Goal: Transaction & Acquisition: Obtain resource

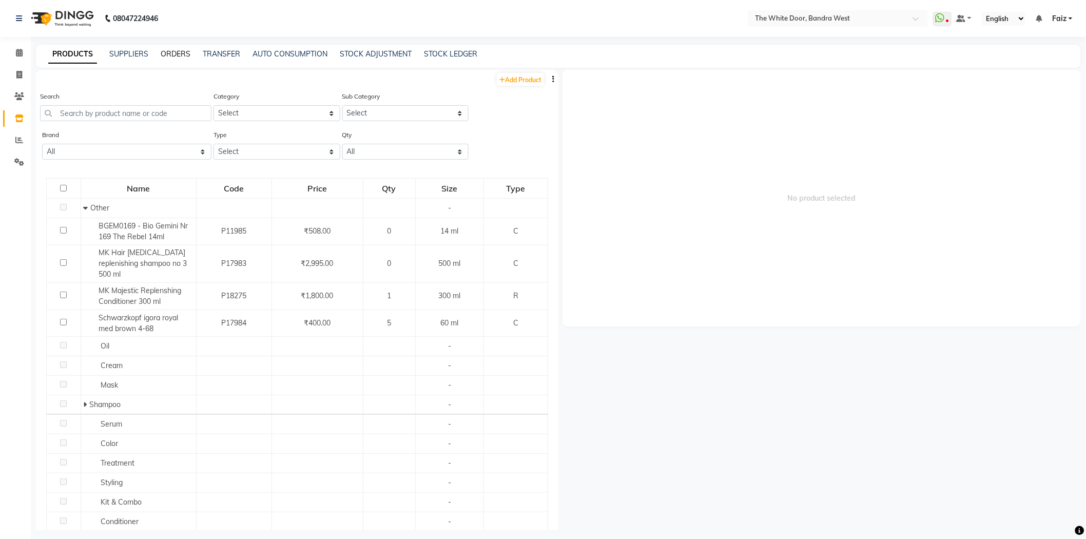
click at [176, 57] on link "ORDERS" at bounding box center [176, 53] width 30 height 9
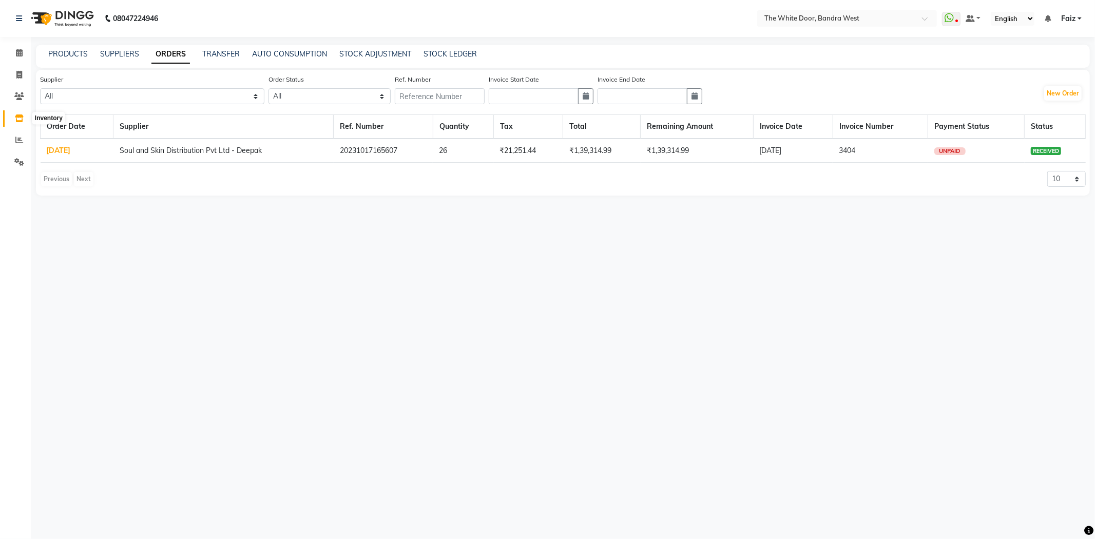
click at [18, 120] on icon at bounding box center [19, 118] width 9 height 8
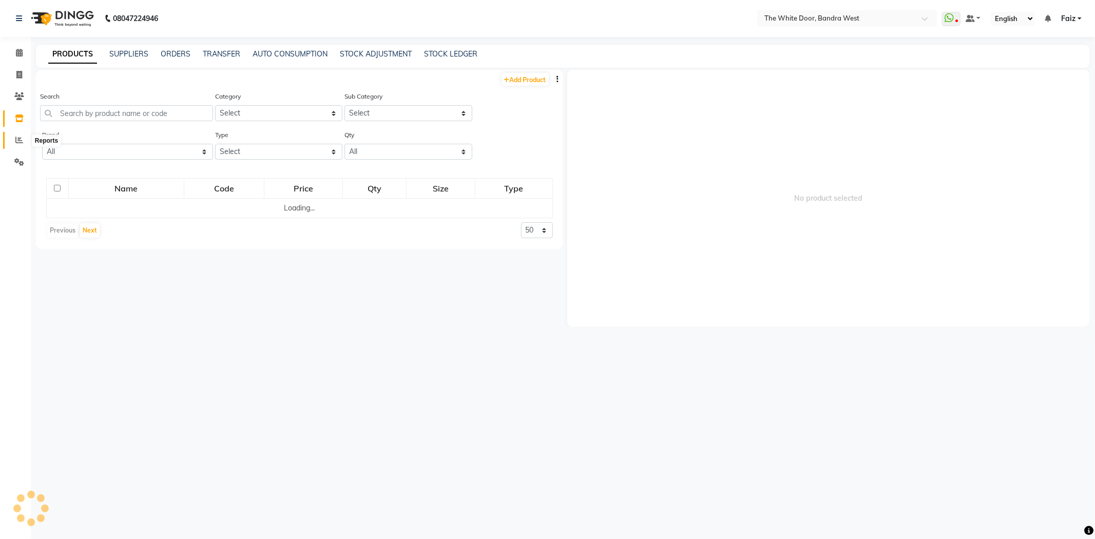
click at [12, 144] on span at bounding box center [19, 140] width 18 height 12
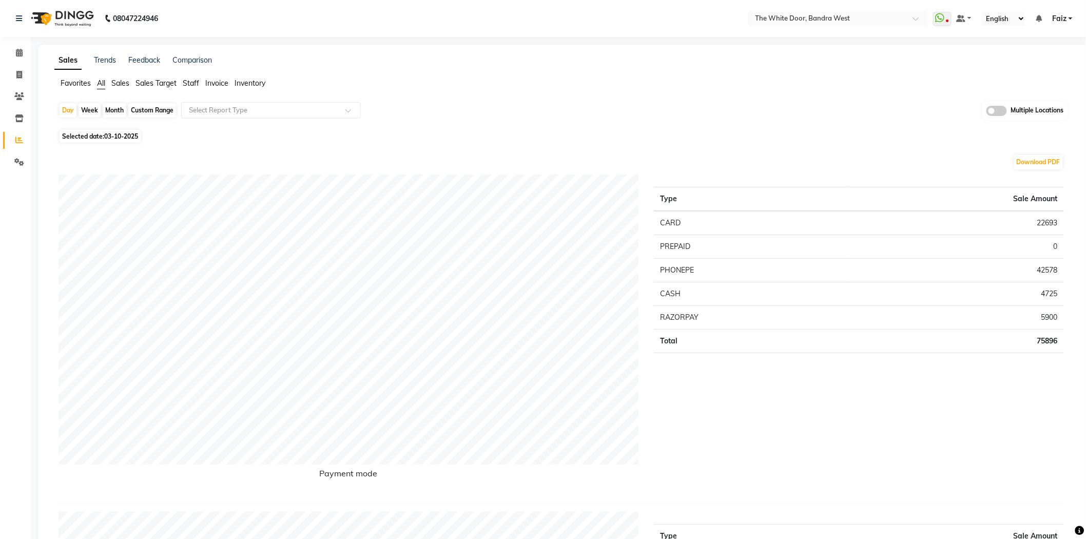
click at [125, 85] on span "Sales" at bounding box center [120, 83] width 18 height 9
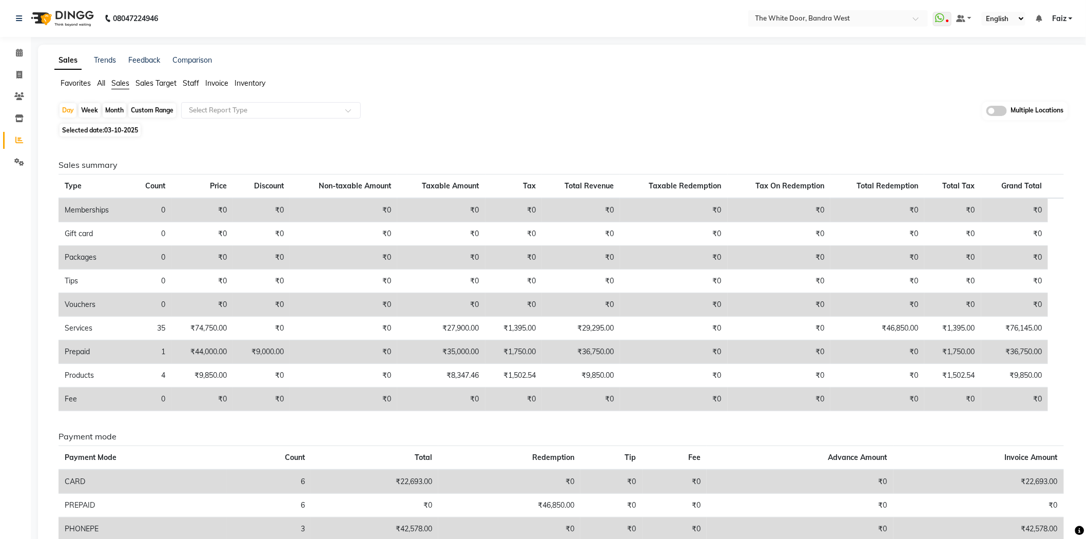
click at [118, 109] on div "Month" at bounding box center [115, 110] width 24 height 14
select select "10"
select select "2025"
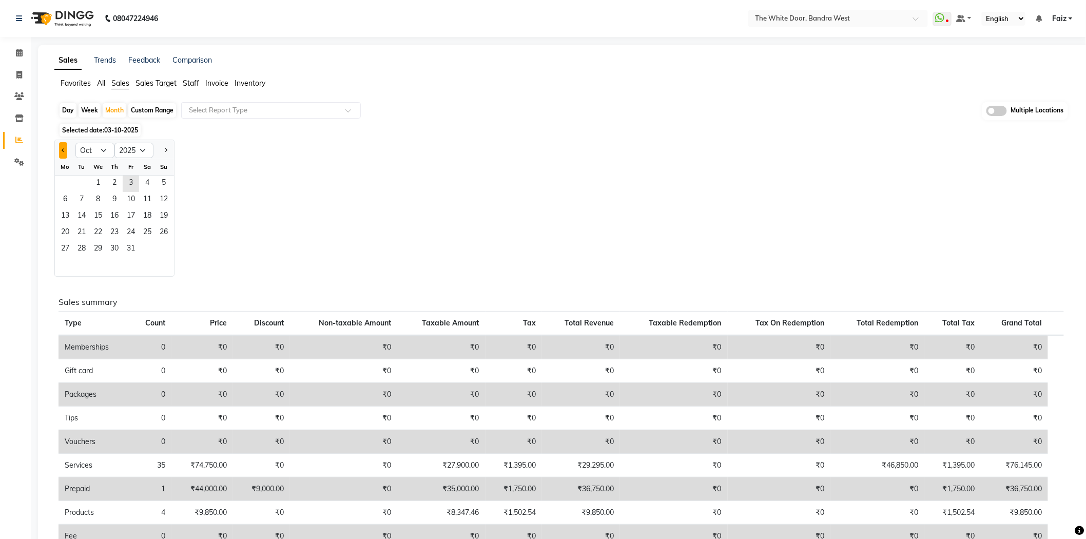
click at [65, 153] on button "Previous month" at bounding box center [63, 150] width 8 height 16
select select "9"
click at [68, 180] on span "1" at bounding box center [65, 184] width 16 height 16
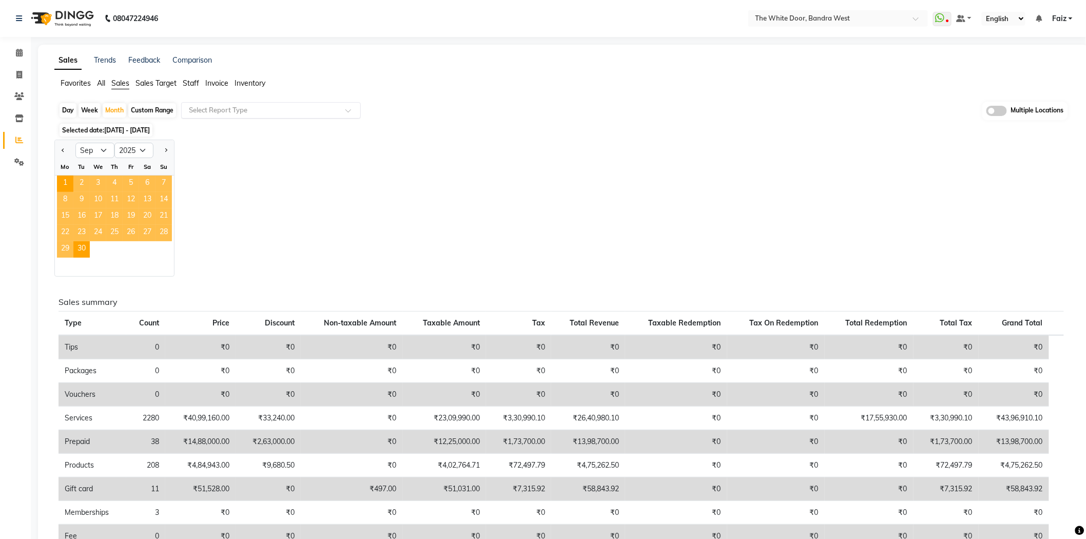
click at [245, 114] on input "text" at bounding box center [261, 110] width 148 height 10
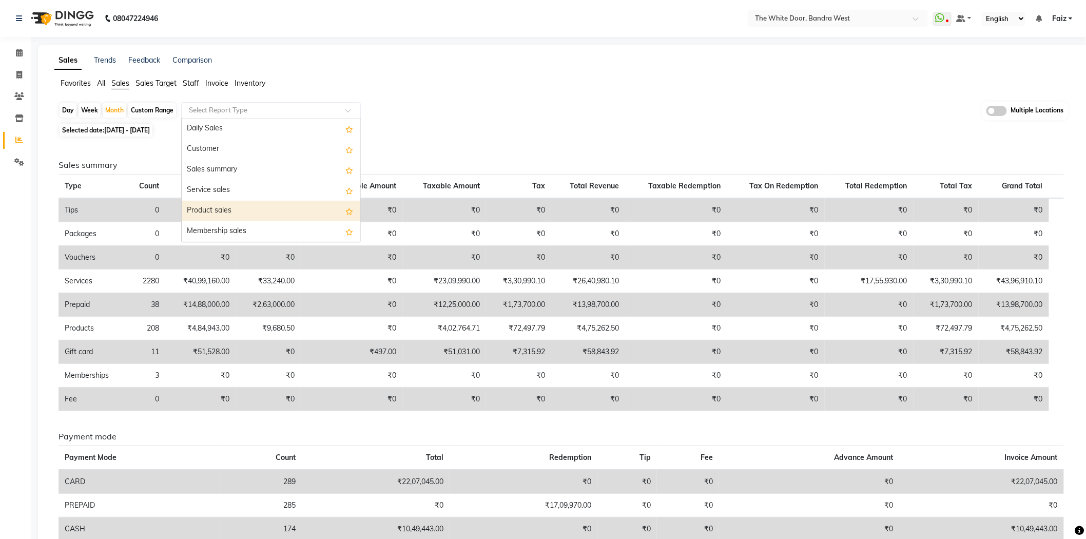
click at [234, 209] on div "Product sales" at bounding box center [271, 211] width 179 height 21
select select "full_report"
select select "csv"
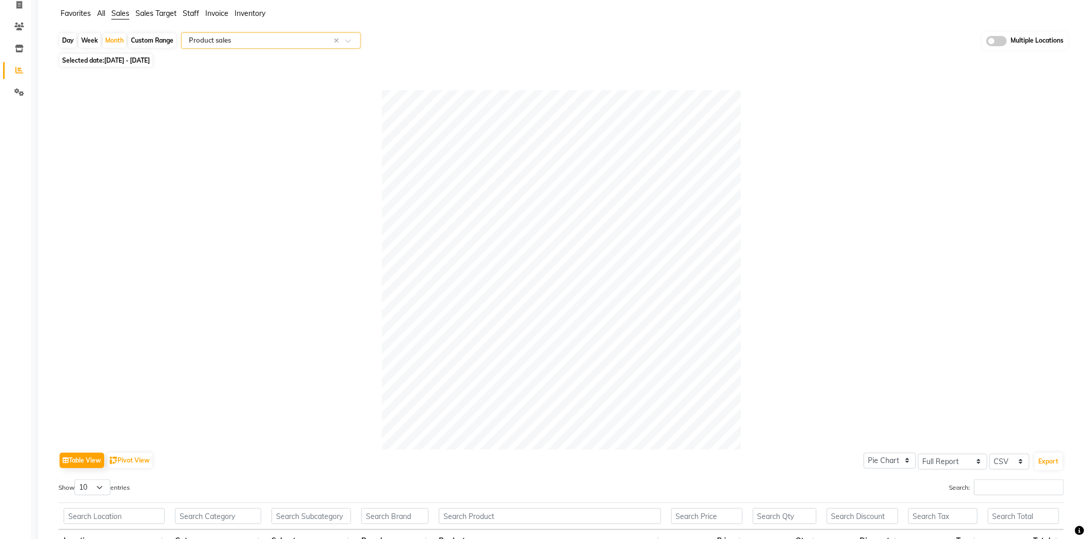
scroll to position [285, 0]
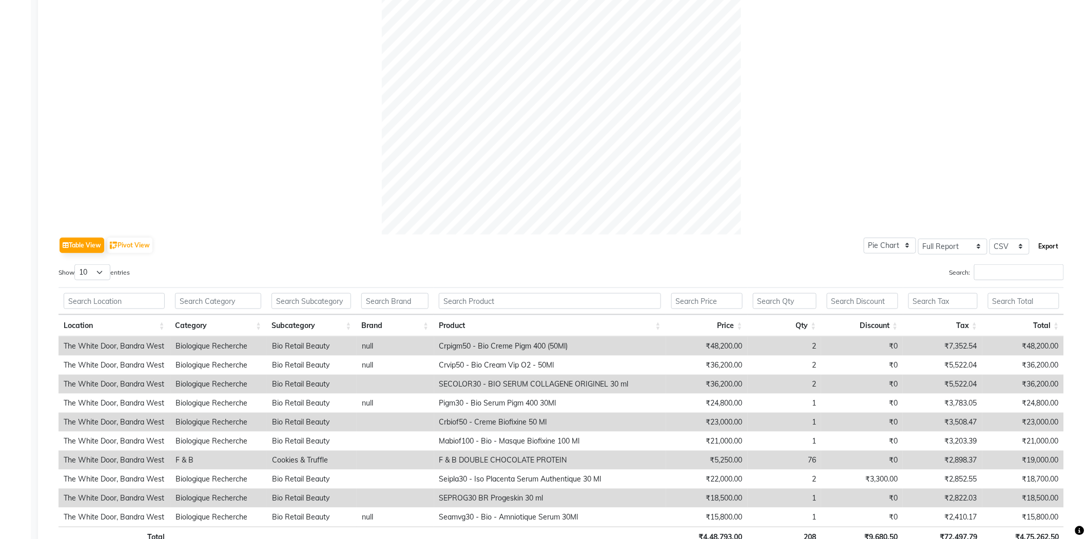
click at [1049, 252] on button "Export" at bounding box center [1049, 246] width 28 height 17
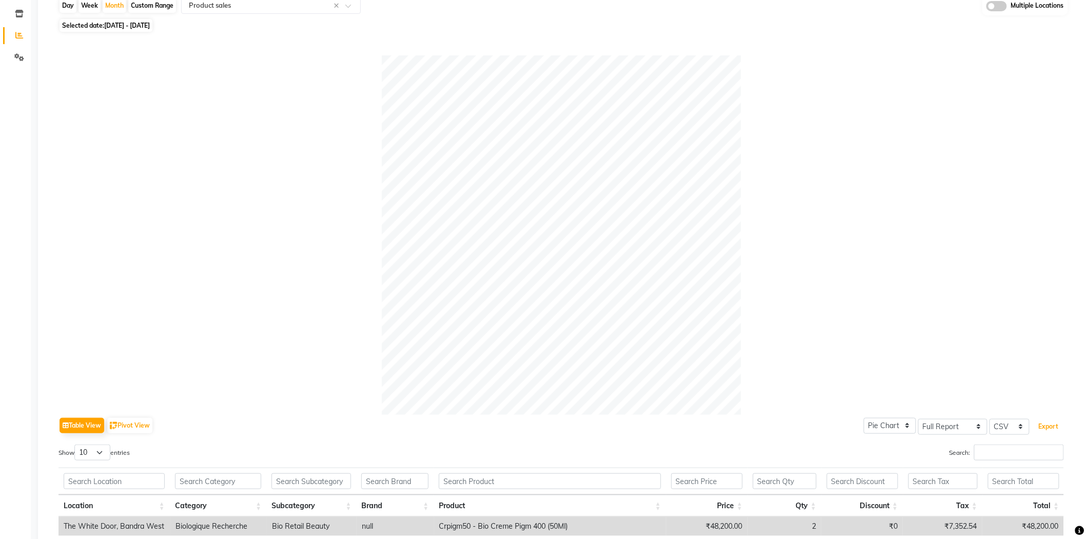
scroll to position [0, 0]
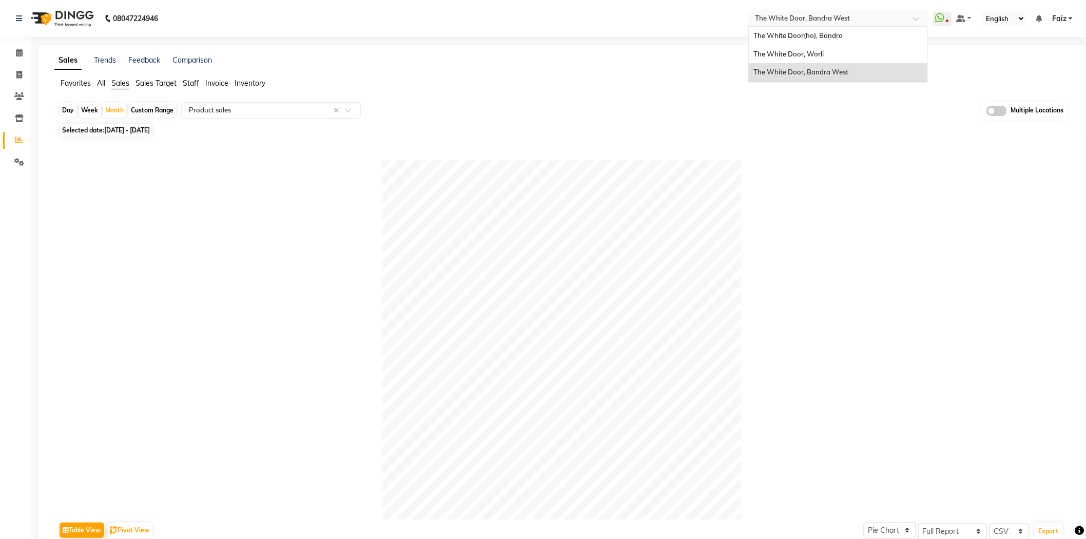
click at [801, 22] on input "text" at bounding box center [828, 18] width 149 height 10
click at [793, 55] on span "The White Door, Worli" at bounding box center [789, 54] width 70 height 8
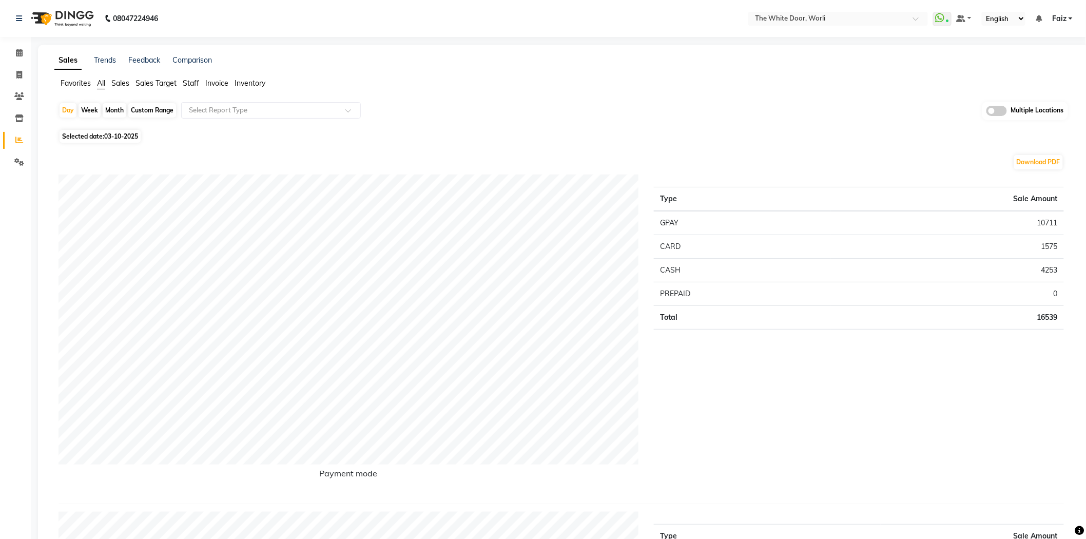
click at [110, 113] on div "Month" at bounding box center [115, 110] width 24 height 14
select select "10"
select select "2025"
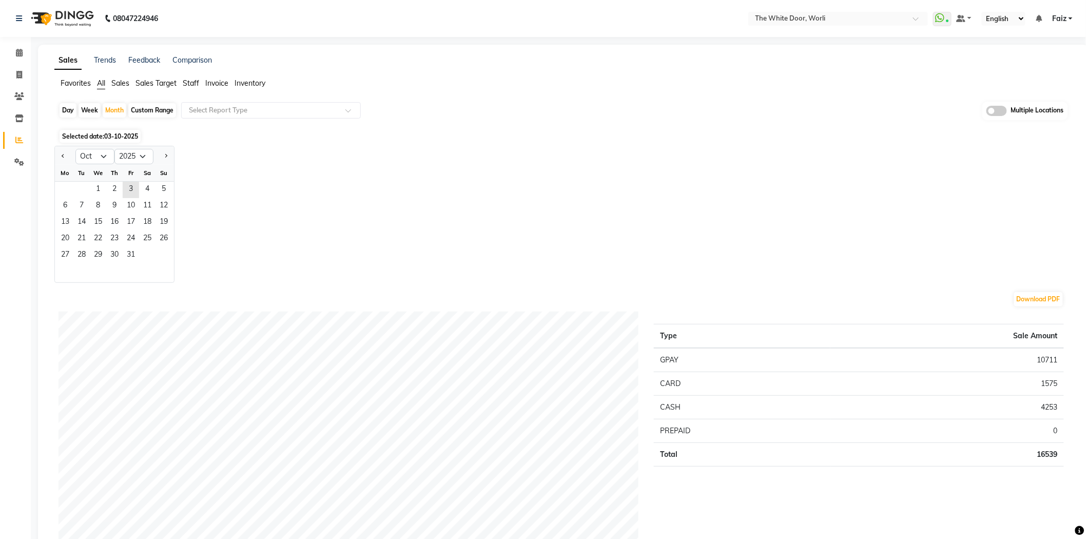
click at [68, 158] on div at bounding box center [65, 156] width 21 height 16
click at [64, 156] on span "Previous month" at bounding box center [64, 156] width 4 height 4
select select "9"
click at [64, 186] on span "1" at bounding box center [65, 190] width 16 height 16
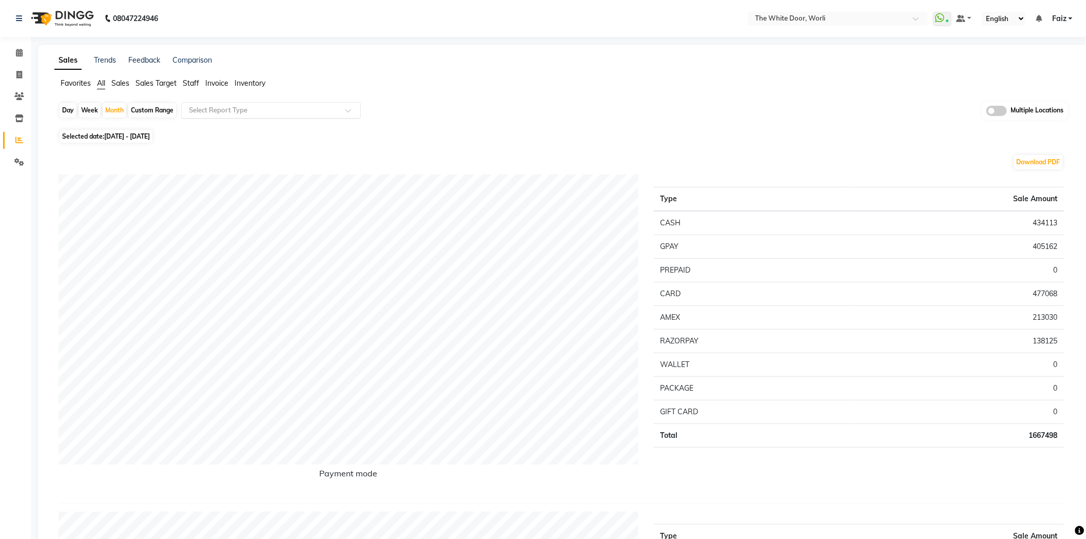
click at [212, 105] on input "text" at bounding box center [261, 110] width 148 height 10
click at [221, 203] on div "Product sales" at bounding box center [271, 211] width 179 height 21
select select "full_report"
select select "csv"
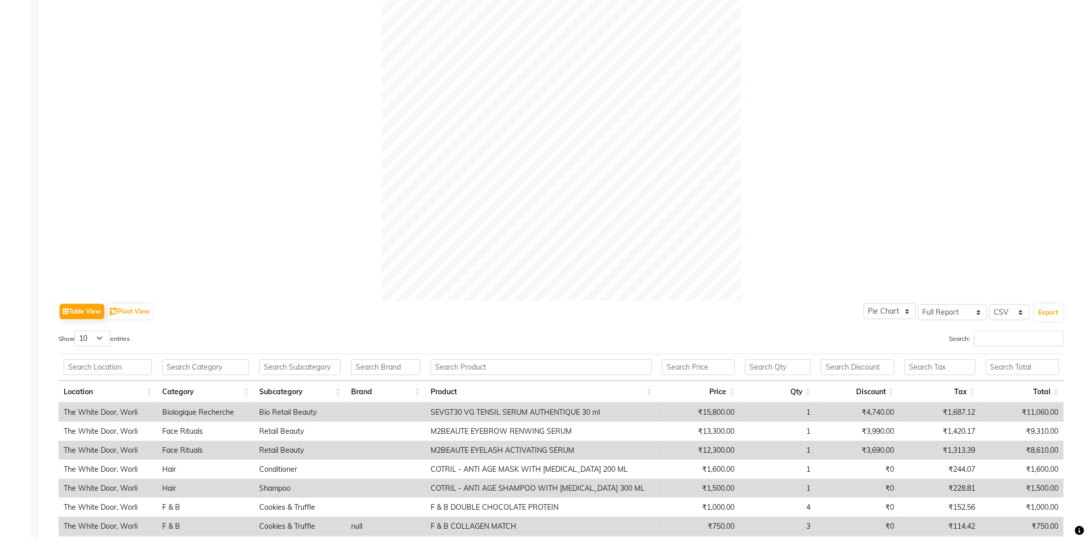
scroll to position [228, 0]
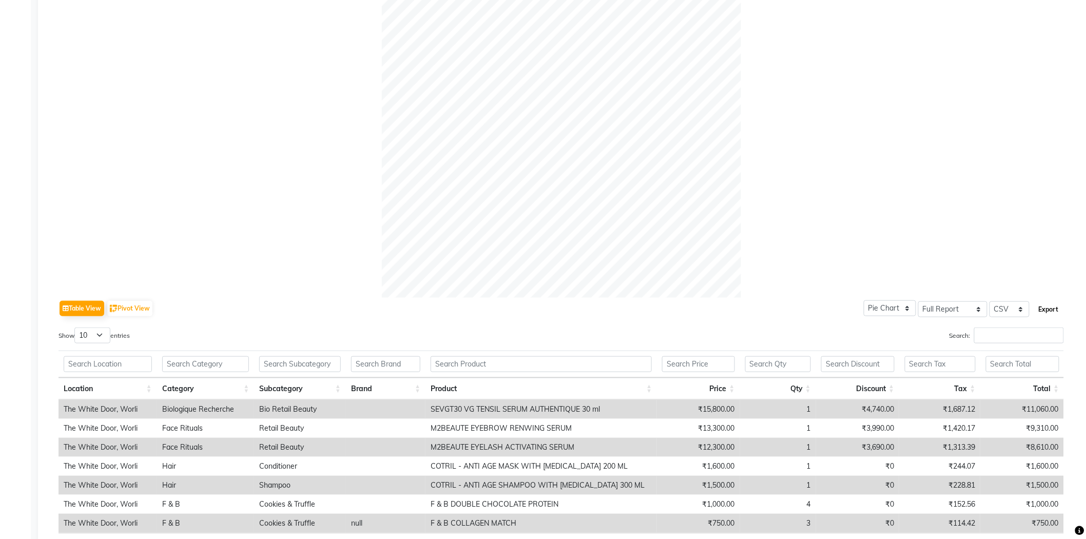
click at [1043, 314] on button "Export" at bounding box center [1049, 309] width 28 height 17
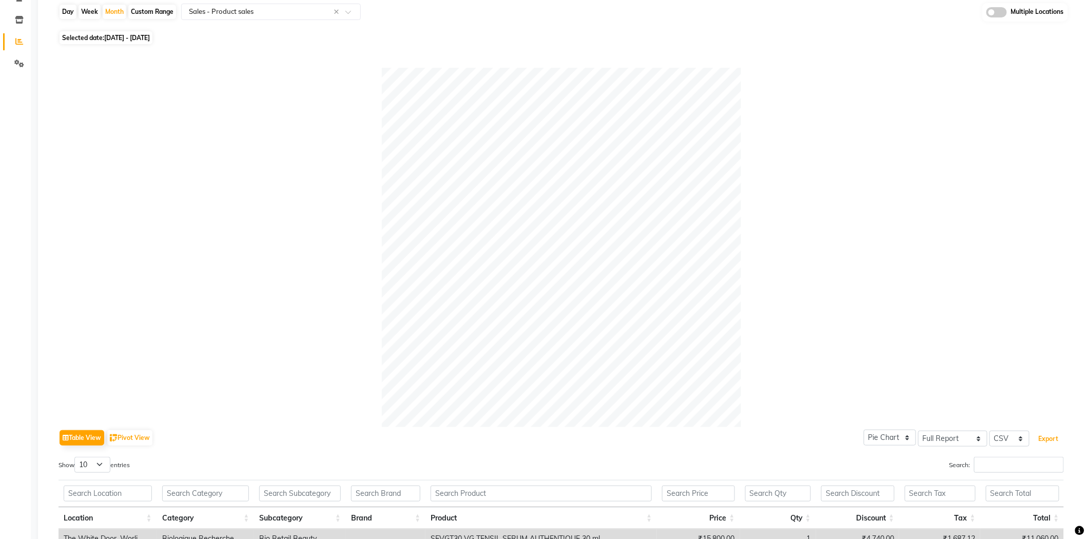
scroll to position [0, 0]
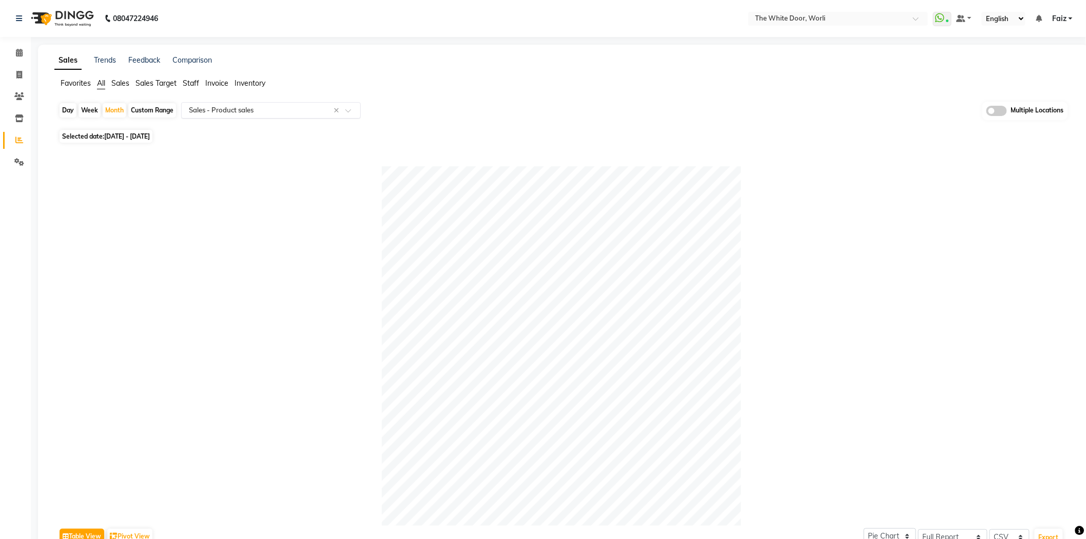
click at [283, 110] on input "text" at bounding box center [261, 110] width 148 height 10
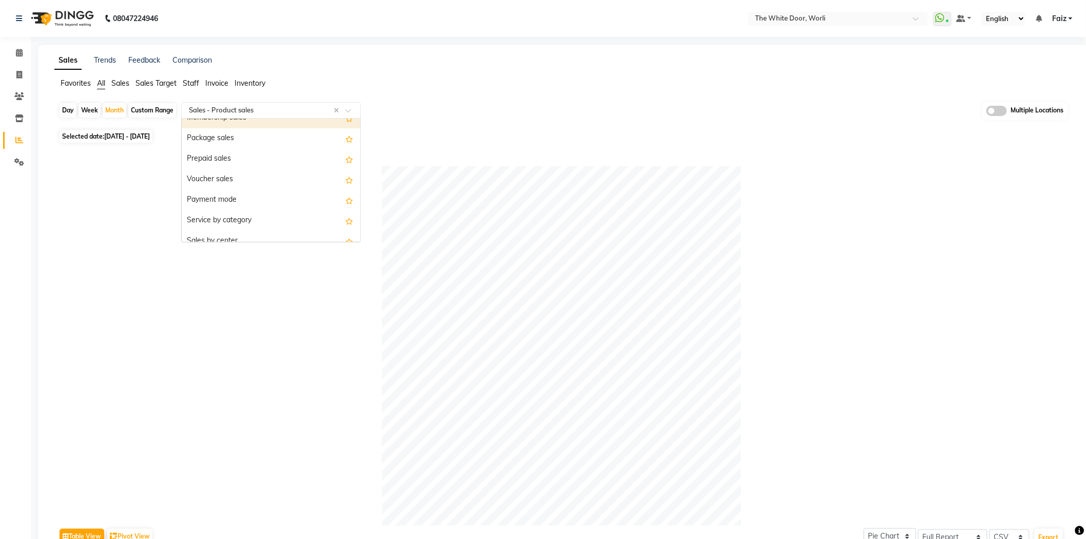
scroll to position [114, 0]
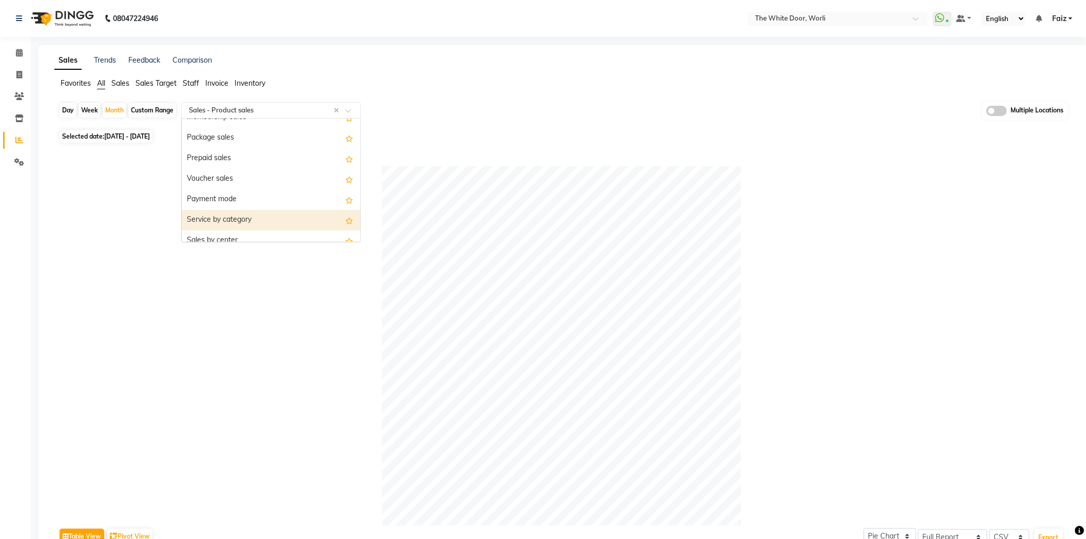
click at [253, 221] on div "Service by category" at bounding box center [271, 220] width 179 height 21
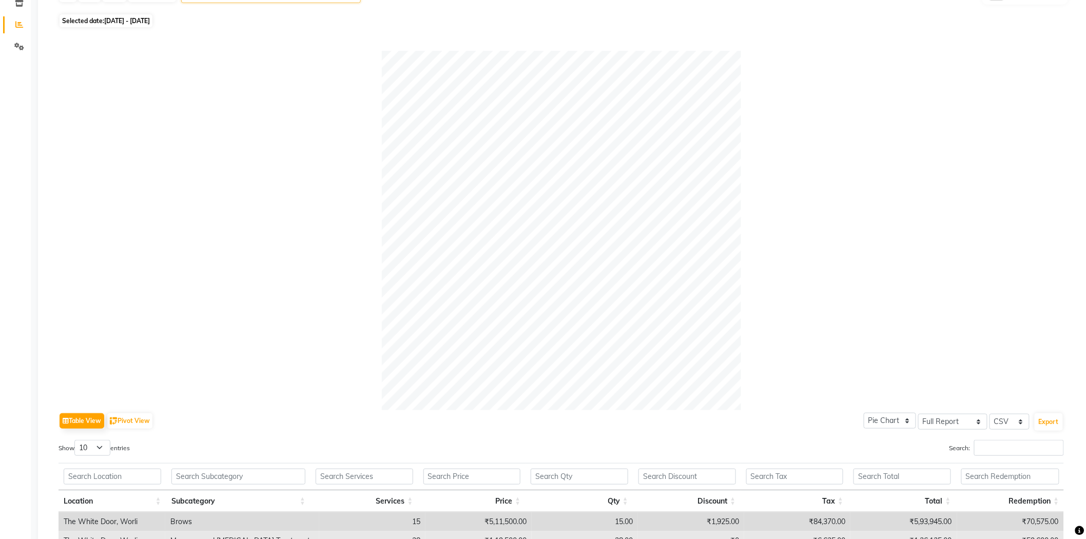
scroll to position [285, 0]
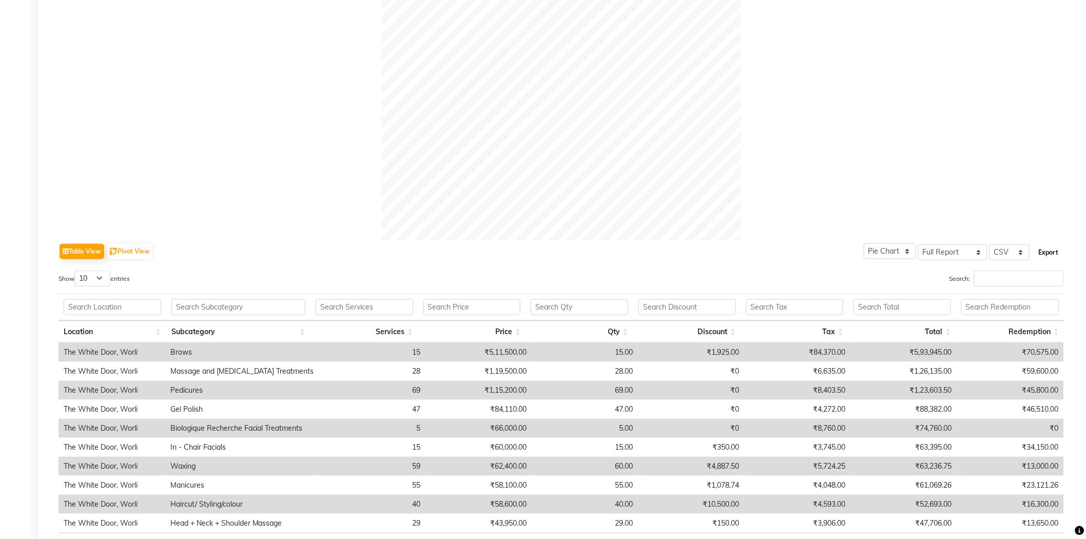
click at [1056, 256] on button "Export" at bounding box center [1049, 252] width 28 height 17
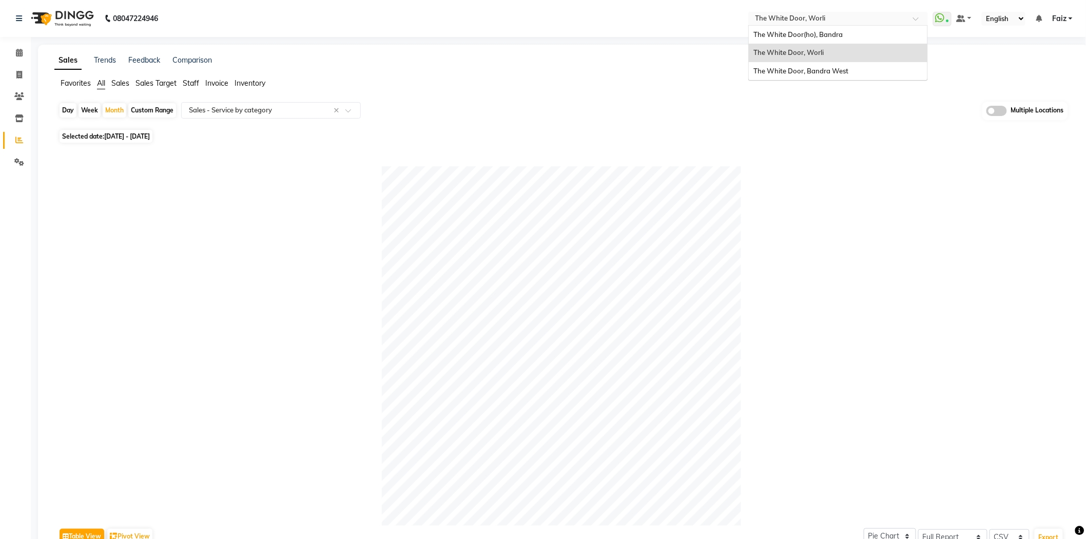
click at [815, 16] on input "text" at bounding box center [828, 19] width 149 height 10
click at [817, 68] on span "The White Door, Bandra West" at bounding box center [801, 71] width 95 height 8
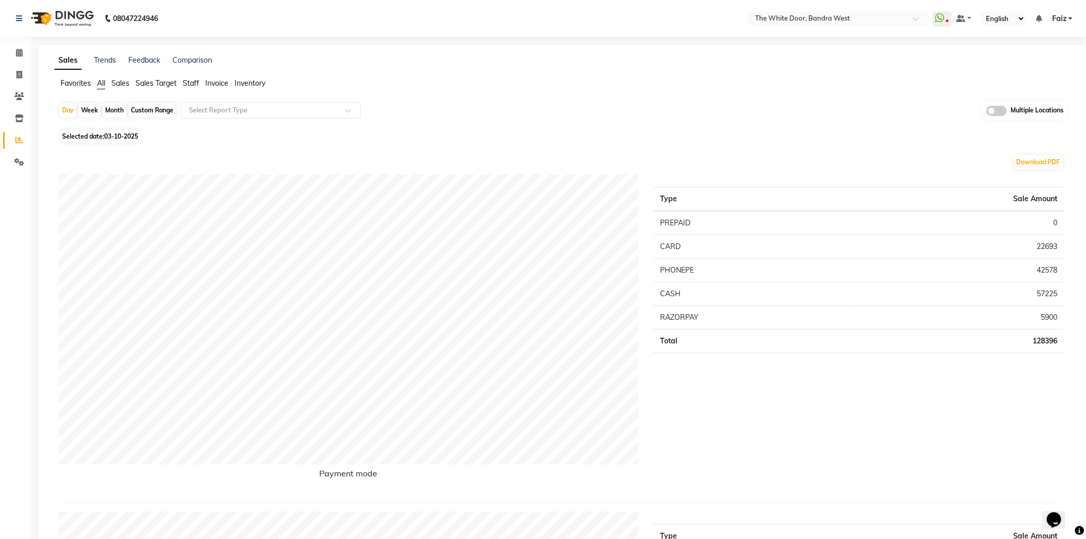
drag, startPoint x: 102, startPoint y: 101, endPoint x: 117, endPoint y: 110, distance: 18.0
click at [102, 102] on div "Day Week Month Custom Range Select Report Type Multiple Locations" at bounding box center [564, 114] width 1010 height 25
click at [117, 110] on div "Month" at bounding box center [115, 110] width 24 height 14
select select "10"
select select "2025"
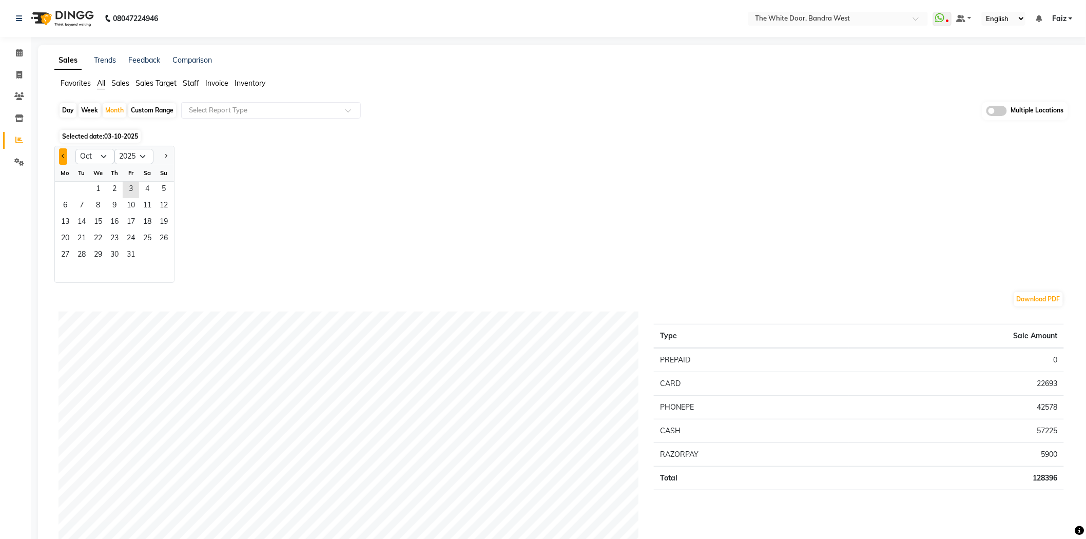
click at [65, 155] on button "Previous month" at bounding box center [63, 156] width 8 height 16
select select "9"
click at [65, 188] on span "1" at bounding box center [65, 190] width 16 height 16
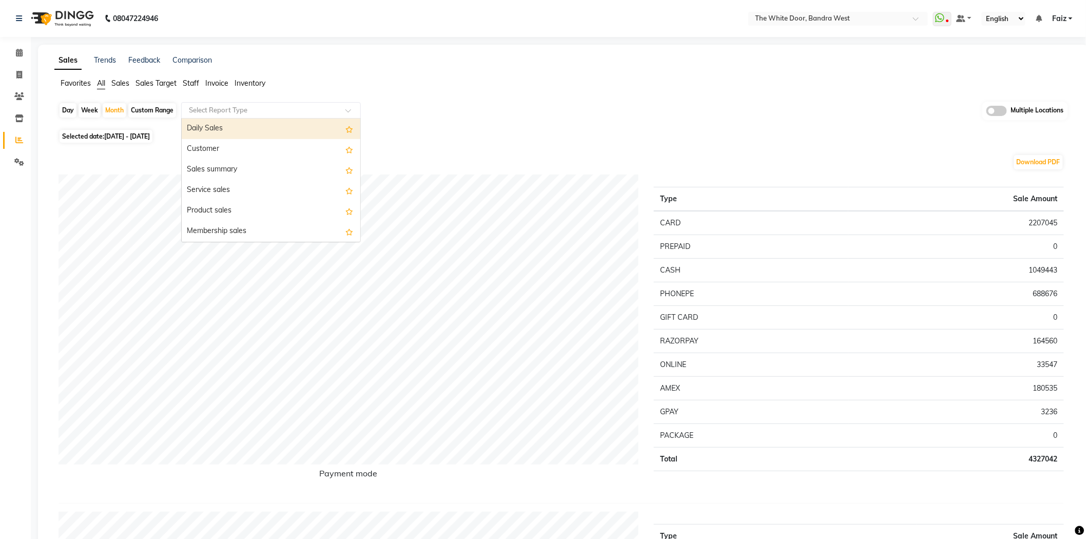
click at [249, 109] on input "text" at bounding box center [261, 110] width 148 height 10
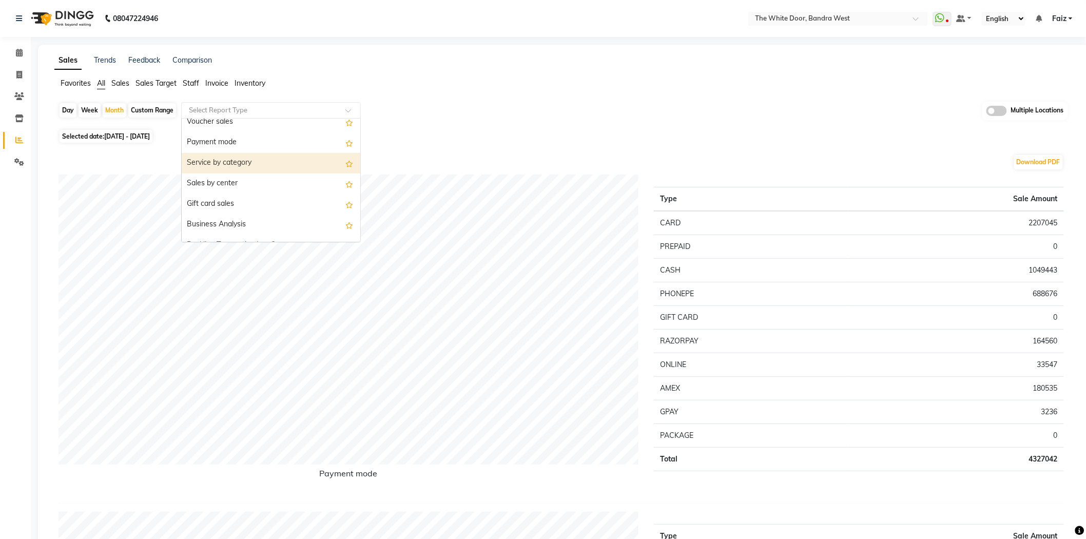
click at [243, 168] on div "Service by category" at bounding box center [271, 163] width 179 height 21
select select "full_report"
select select "csv"
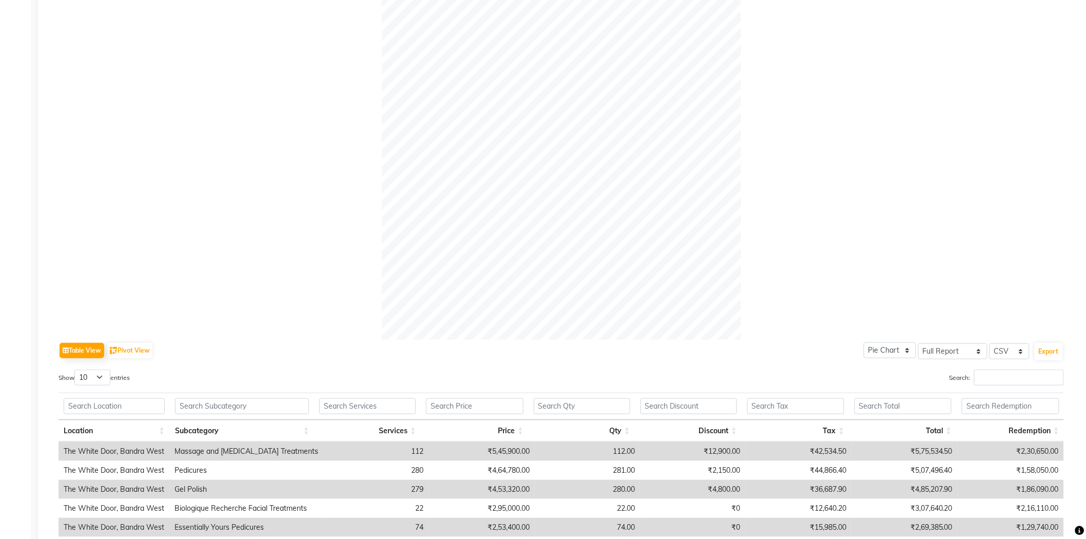
scroll to position [285, 0]
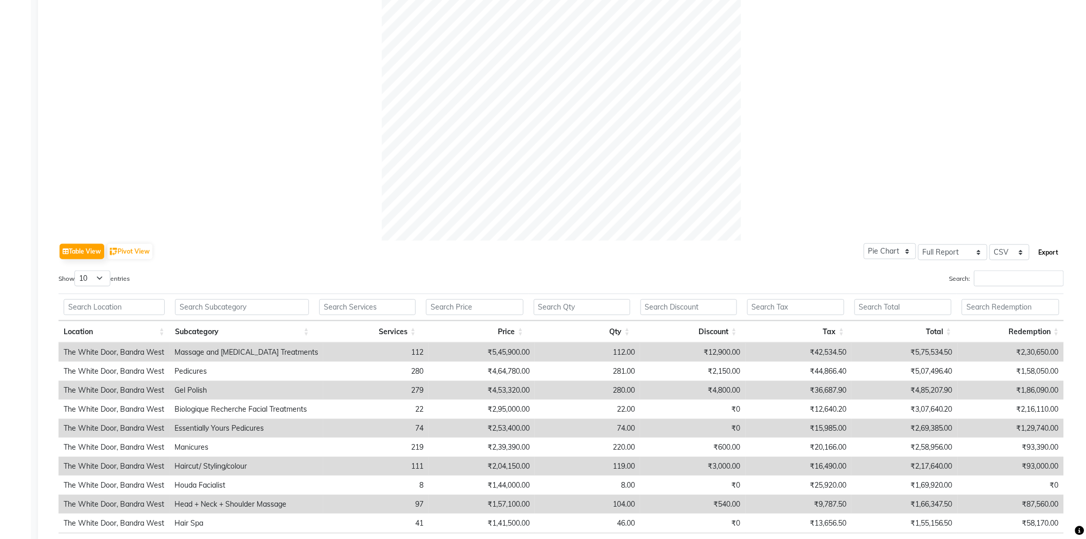
click at [1044, 249] on button "Export" at bounding box center [1049, 252] width 28 height 17
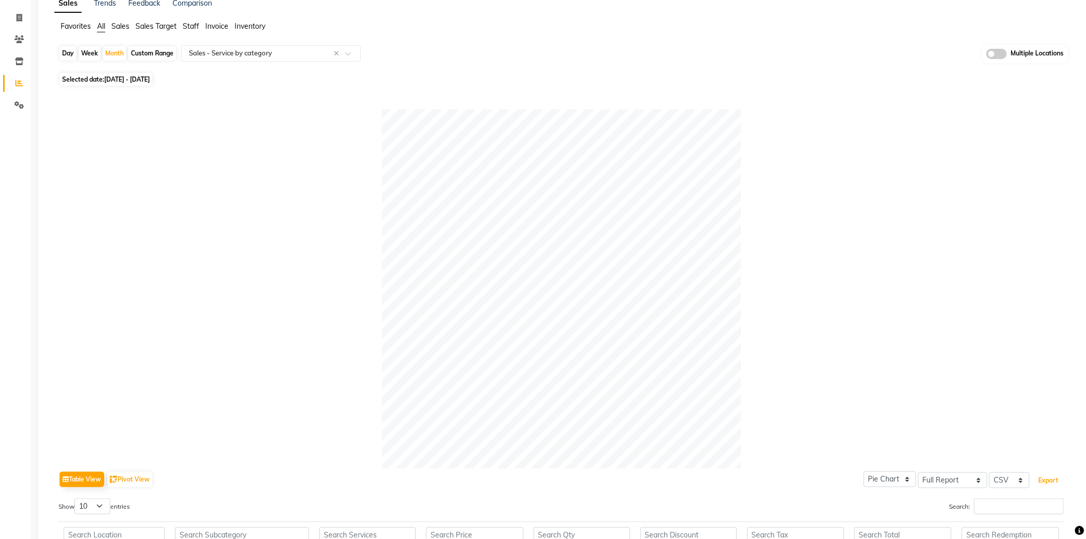
scroll to position [0, 0]
